Goal: Task Accomplishment & Management: Use online tool/utility

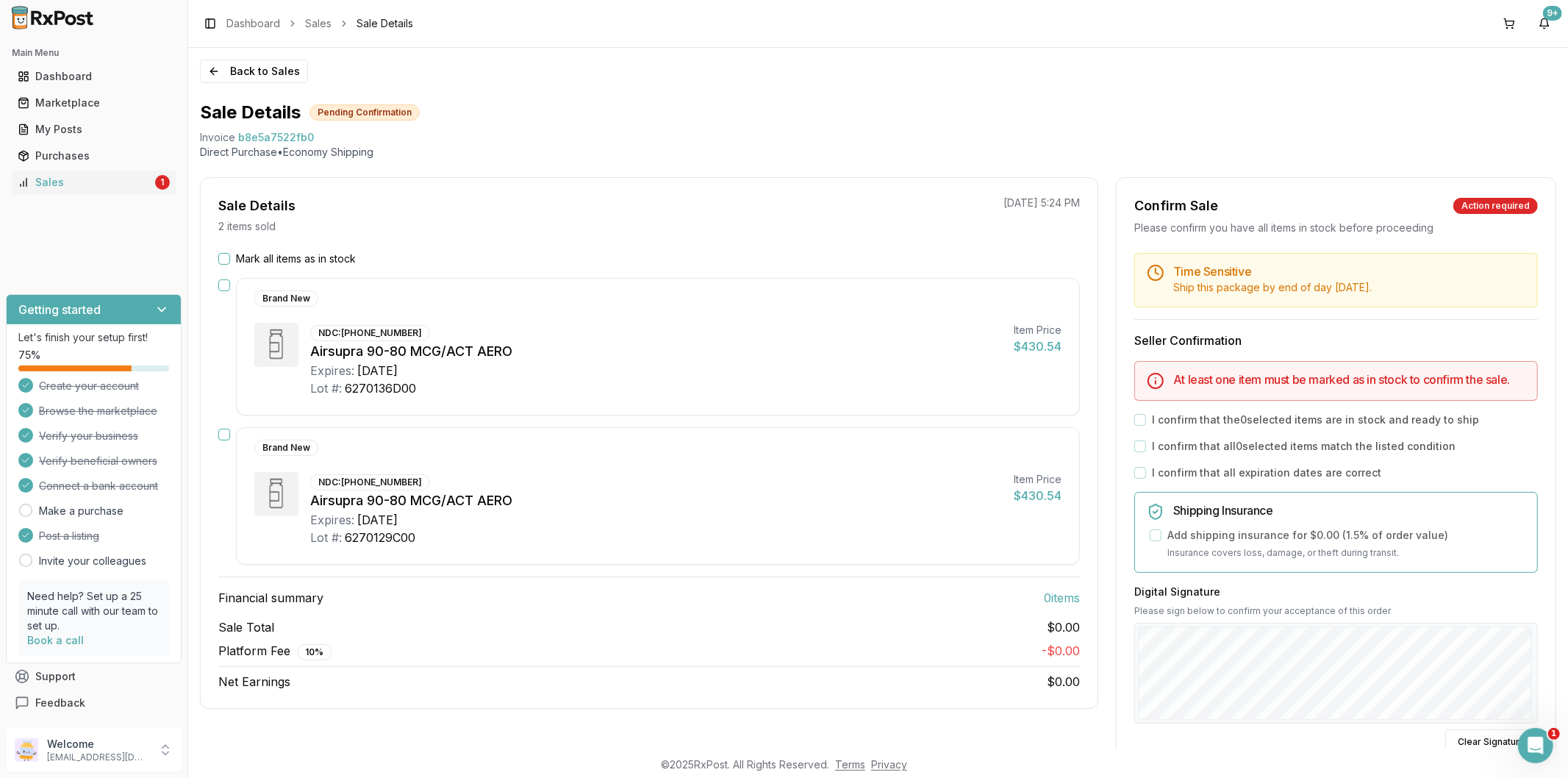
click at [222, 254] on button "Mark all items as in stock" at bounding box center [223, 259] width 12 height 12
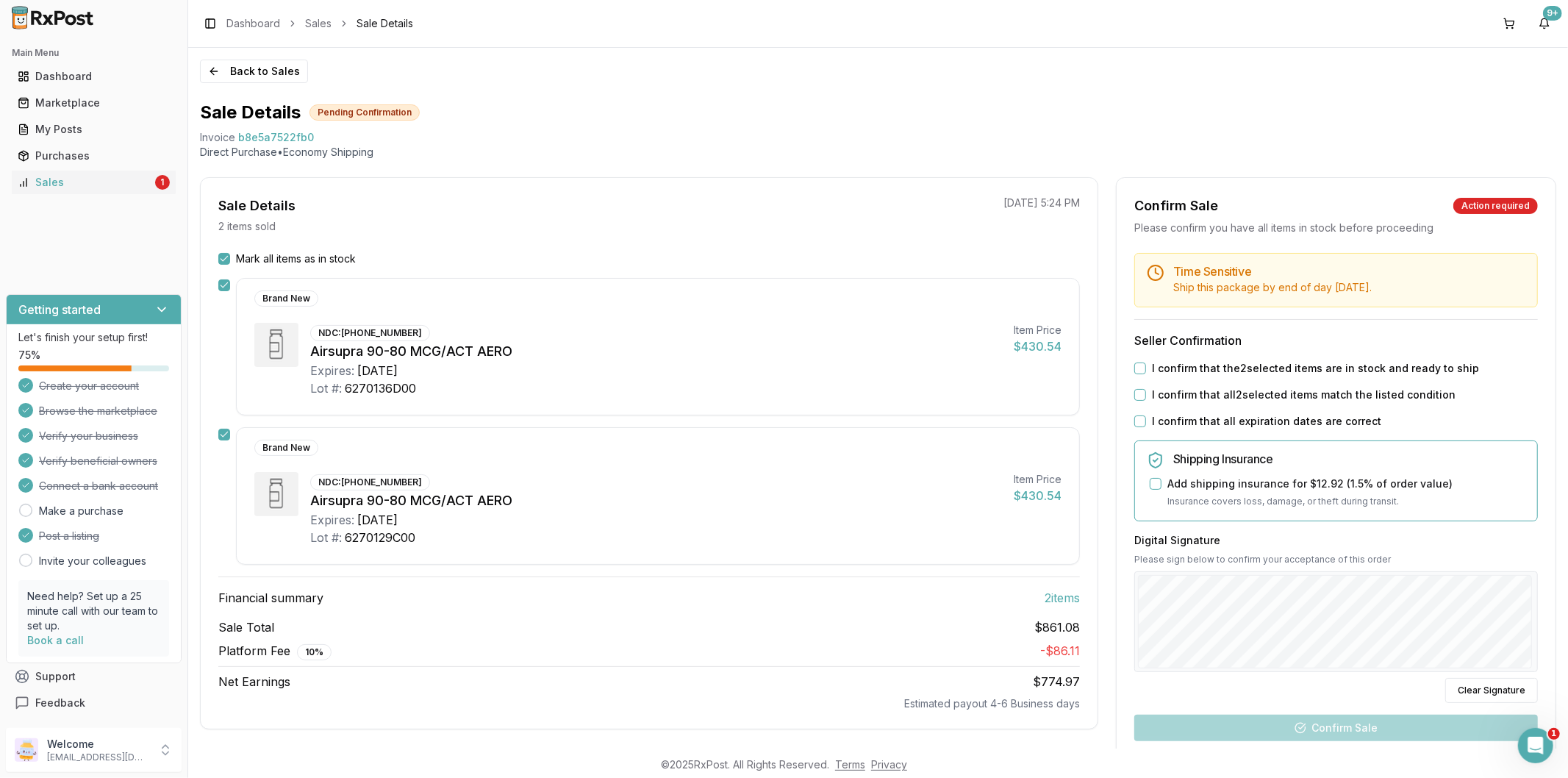
click at [1135, 364] on button "I confirm that the 2 selected items are in stock and ready to ship" at bounding box center [1140, 368] width 12 height 12
click at [1141, 393] on div "I confirm that all 2 selected items match the listed condition" at bounding box center [1336, 395] width 404 height 14
click at [1138, 394] on button "I confirm that all 2 selected items match the listed condition" at bounding box center [1140, 395] width 12 height 12
click at [1141, 421] on button "I confirm that all expiration dates are correct" at bounding box center [1140, 421] width 12 height 12
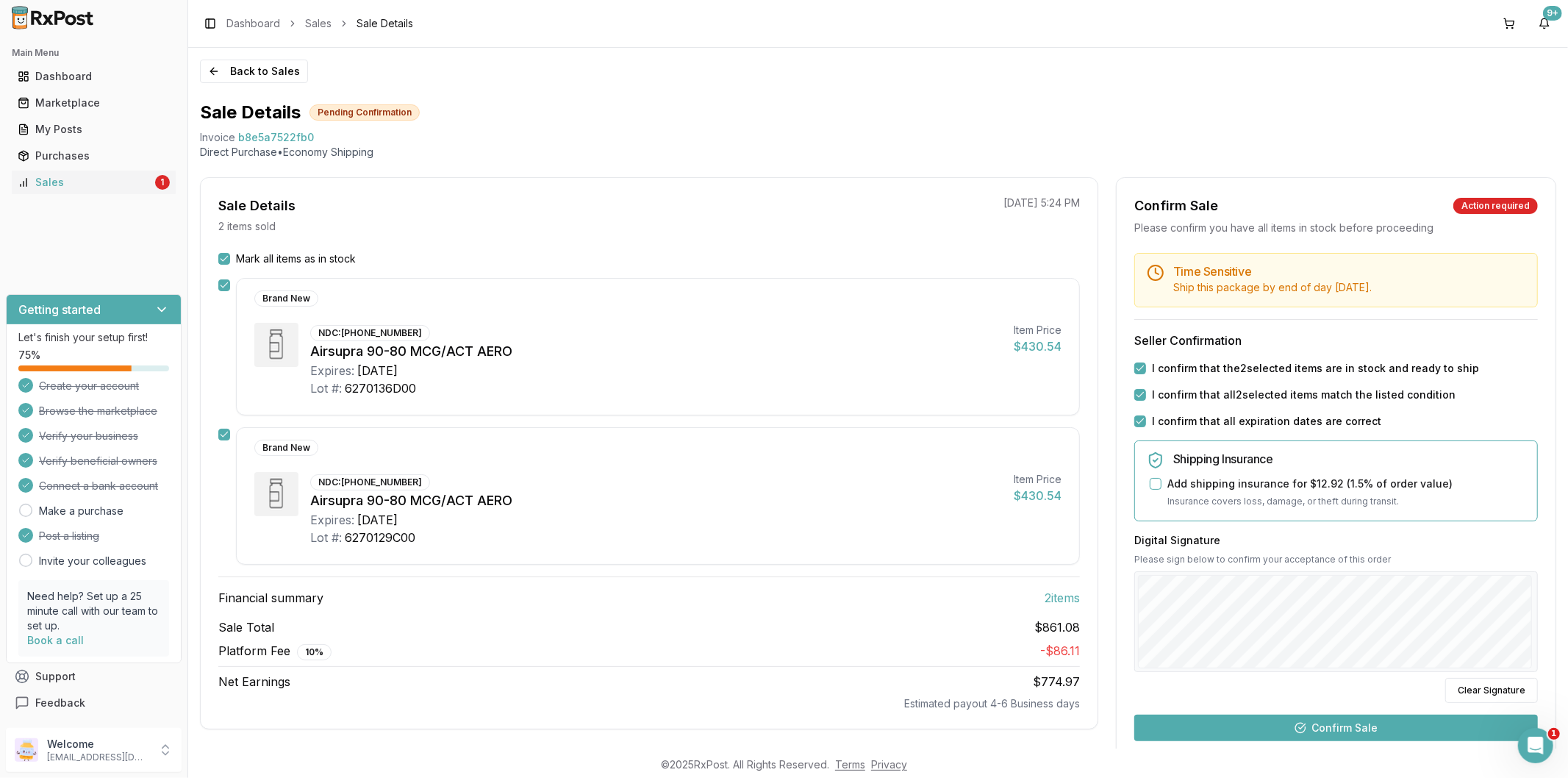
click at [1375, 730] on button "Confirm Sale" at bounding box center [1336, 728] width 404 height 26
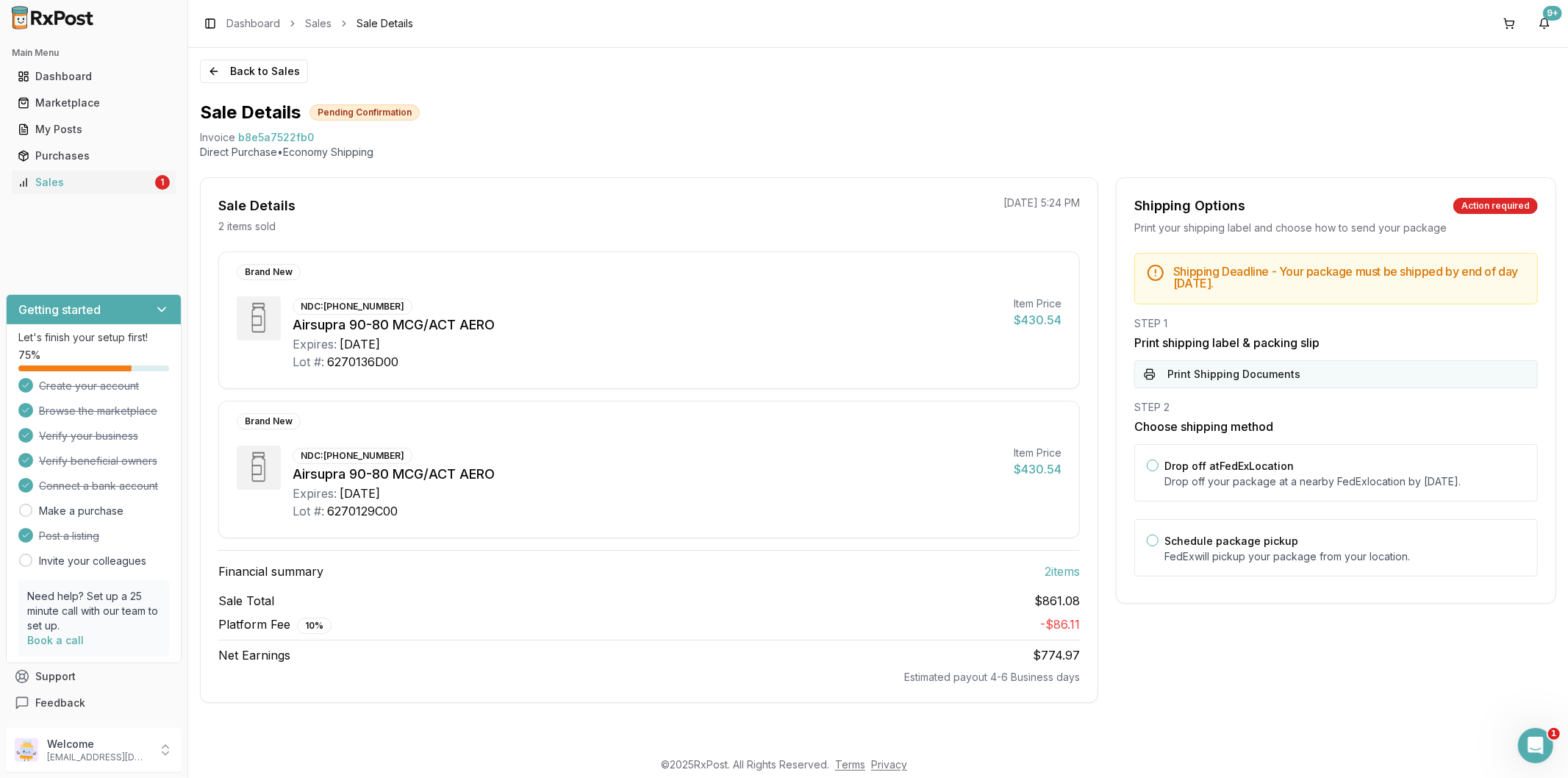
click at [1209, 378] on button "Print Shipping Documents" at bounding box center [1336, 374] width 404 height 28
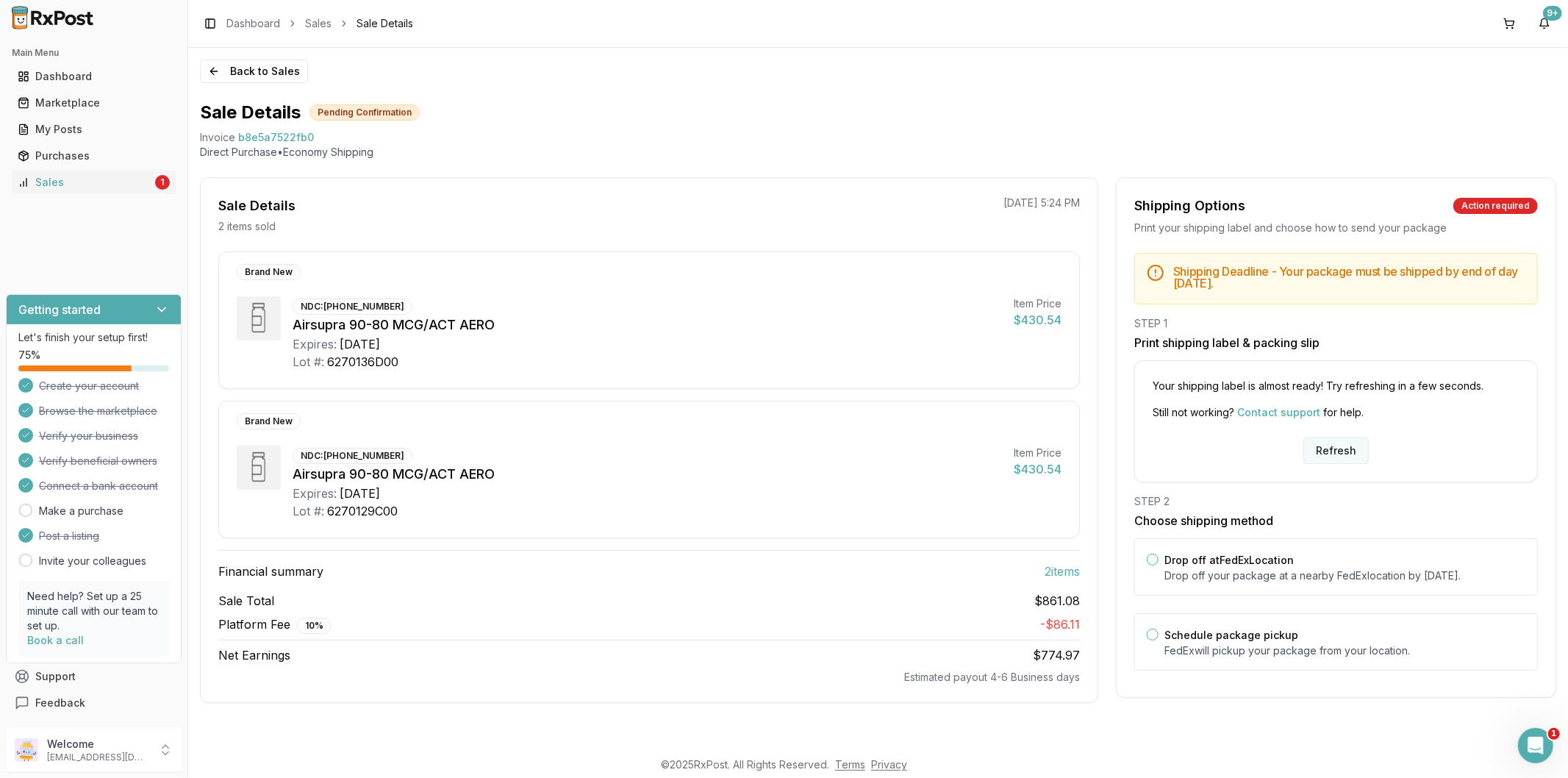
click at [1315, 447] on button "Refresh" at bounding box center [1336, 450] width 66 height 26
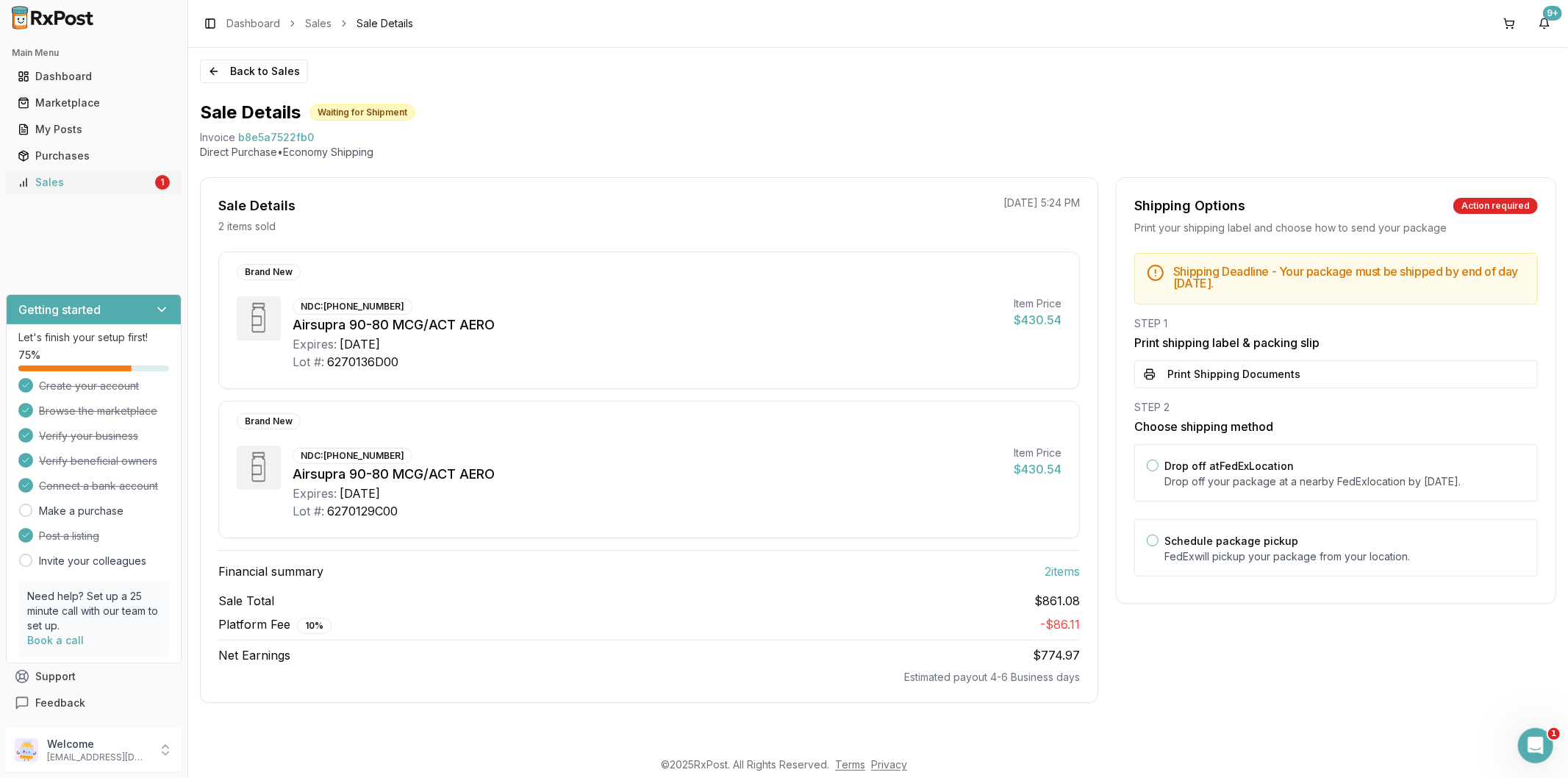
click at [32, 186] on div "Sales" at bounding box center [85, 182] width 134 height 14
